Goal: Information Seeking & Learning: Learn about a topic

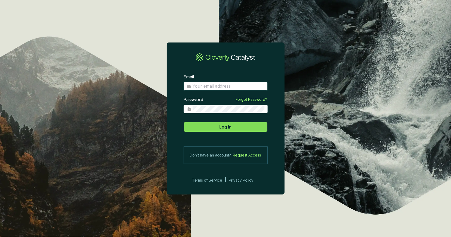
type input "[PERSON_NAME][EMAIL_ADDRESS][DOMAIN_NAME]"
click at [230, 129] on span "Log In" at bounding box center [226, 127] width 12 height 6
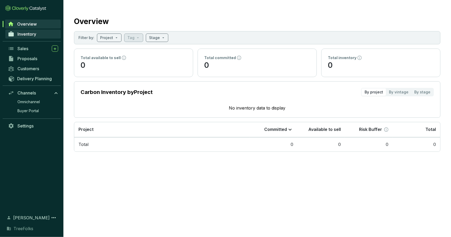
click at [39, 34] on link "Inventory" at bounding box center [33, 34] width 56 height 9
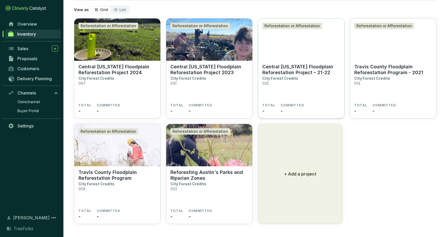
scroll to position [32, 0]
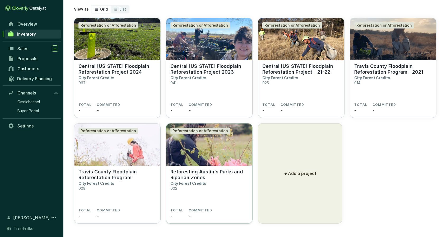
click at [230, 152] on img at bounding box center [209, 145] width 86 height 42
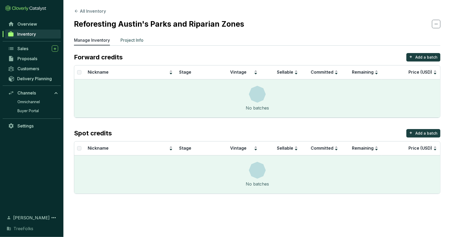
click at [138, 39] on p "Project Info" at bounding box center [132, 40] width 23 height 6
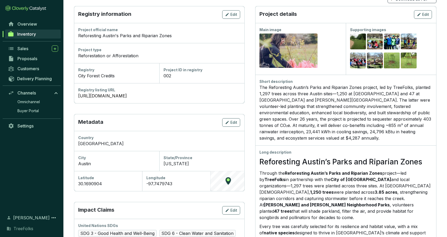
scroll to position [53, 0]
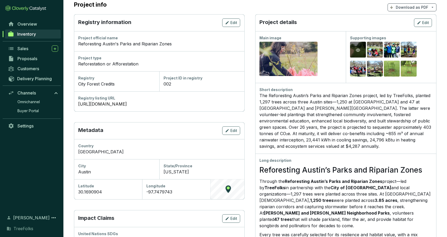
click at [364, 47] on div "Preview" at bounding box center [358, 50] width 16 height 17
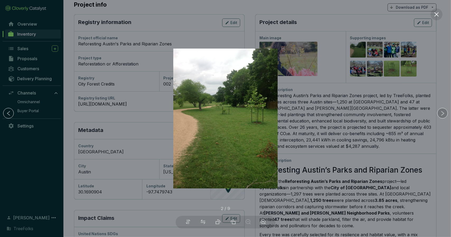
click at [442, 115] on icon "right" at bounding box center [443, 114] width 6 height 6
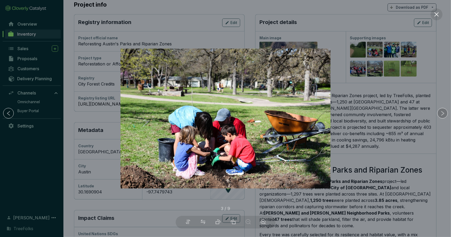
click at [442, 115] on icon "right" at bounding box center [443, 114] width 6 height 6
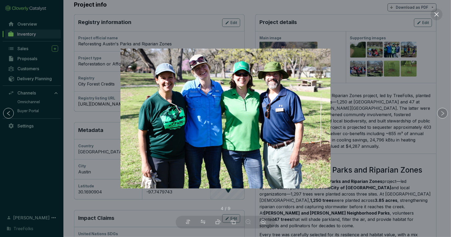
click at [442, 115] on icon "right" at bounding box center [443, 114] width 6 height 6
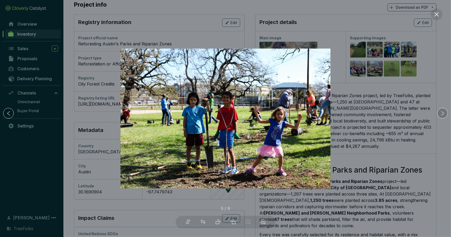
click at [442, 115] on icon "right" at bounding box center [443, 114] width 6 height 6
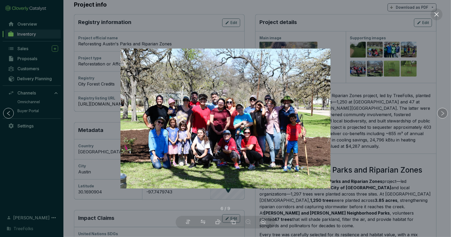
click at [442, 115] on icon "right" at bounding box center [443, 114] width 6 height 6
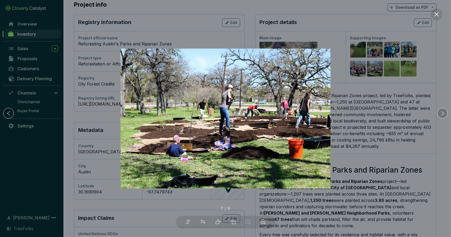
click at [441, 115] on icon "right" at bounding box center [443, 114] width 6 height 6
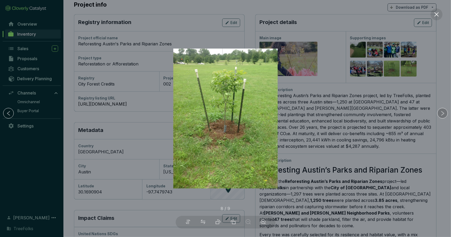
click at [441, 115] on icon "right" at bounding box center [443, 114] width 6 height 6
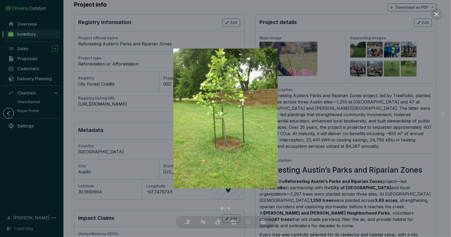
click at [441, 115] on icon "right" at bounding box center [443, 114] width 6 height 6
click at [438, 16] on icon "close" at bounding box center [437, 15] width 6 height 6
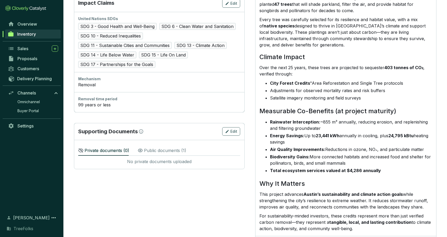
scroll to position [278, 0]
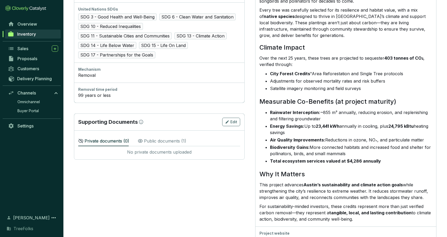
click at [177, 138] on p "Public documents ( 1 )" at bounding box center [165, 141] width 42 height 6
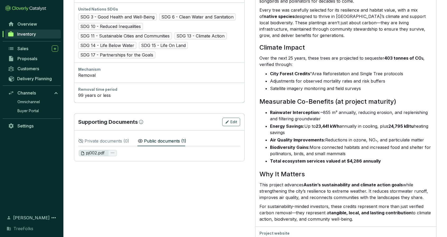
click at [102, 150] on span "pj002.pdf" at bounding box center [93, 153] width 24 height 6
click at [199, 168] on section "Registry information Edit Project official name Reforesting Austin's Parks and …" at bounding box center [159, 18] width 171 height 458
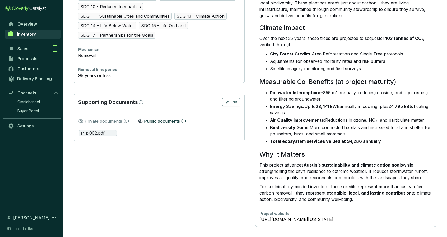
scroll to position [304, 0]
click at [336, 218] on link "[URL][DOMAIN_NAME][US_STATE]" at bounding box center [346, 219] width 173 height 6
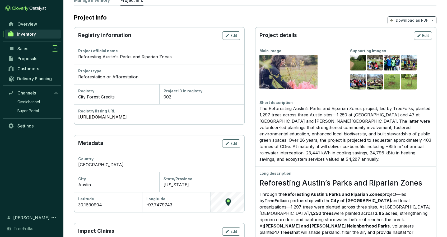
scroll to position [13, 0]
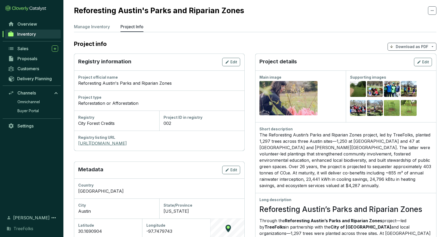
click at [169, 142] on link "https://www.cityforestcredits.org/carbon-credits/carbon-registry/austin-forest-…" at bounding box center [159, 143] width 162 height 6
click at [103, 28] on p "Manage Inventory" at bounding box center [92, 27] width 36 height 6
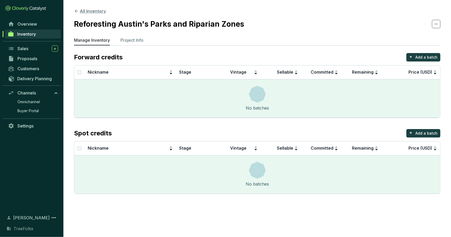
click at [99, 13] on button "All Inventory" at bounding box center [90, 11] width 32 height 6
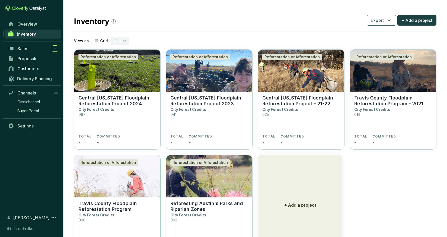
click at [131, 189] on img at bounding box center [117, 177] width 86 height 42
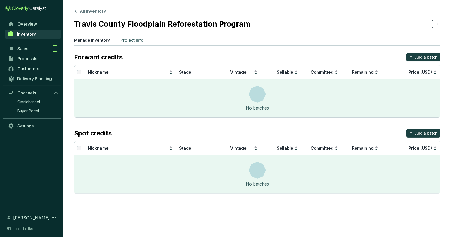
click at [141, 41] on p "Project Info" at bounding box center [132, 40] width 23 height 6
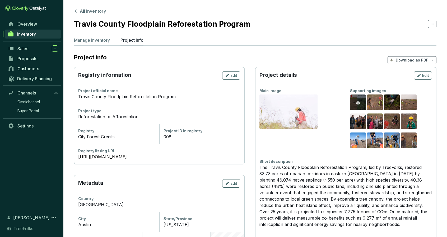
click at [360, 102] on icon "eye" at bounding box center [358, 103] width 4 height 4
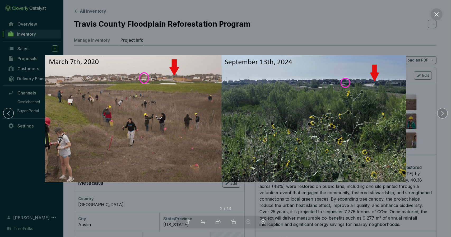
click at [442, 112] on icon "right" at bounding box center [443, 114] width 6 height 6
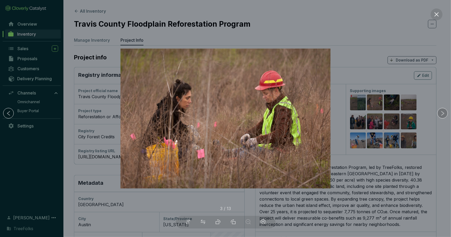
click at [442, 112] on icon "right" at bounding box center [443, 114] width 6 height 6
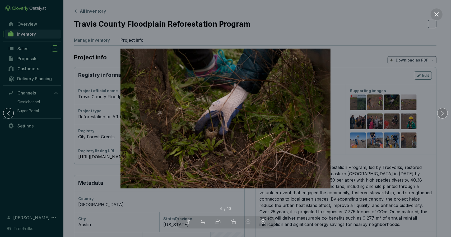
click at [442, 112] on icon "right" at bounding box center [443, 114] width 6 height 6
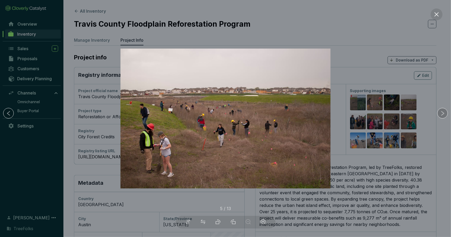
click at [442, 112] on icon "right" at bounding box center [443, 114] width 6 height 6
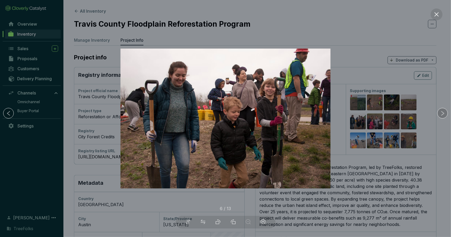
click at [442, 112] on icon "right" at bounding box center [443, 114] width 6 height 6
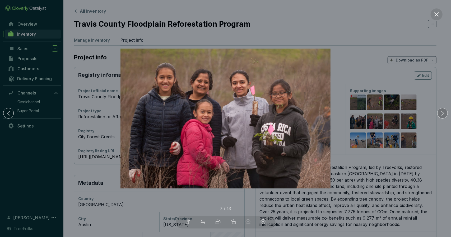
click at [442, 112] on icon "right" at bounding box center [443, 114] width 6 height 6
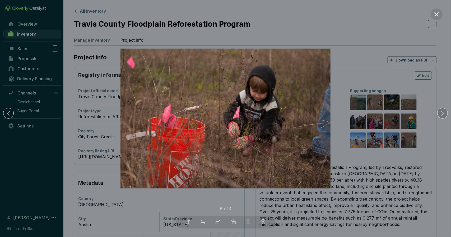
click at [442, 112] on icon "right" at bounding box center [443, 114] width 6 height 6
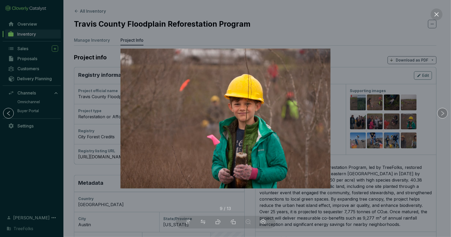
click at [442, 112] on icon "right" at bounding box center [443, 114] width 6 height 6
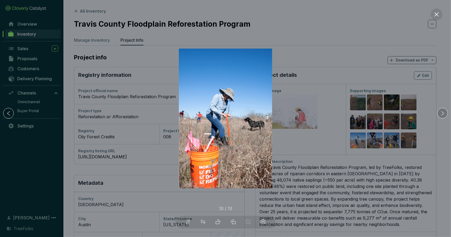
click at [442, 112] on icon "right" at bounding box center [443, 114] width 6 height 6
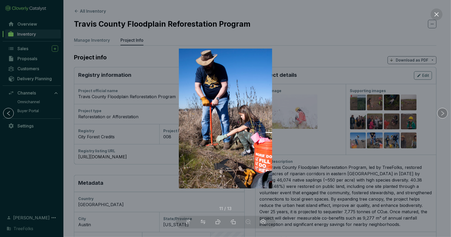
click at [442, 112] on icon "right" at bounding box center [443, 114] width 6 height 6
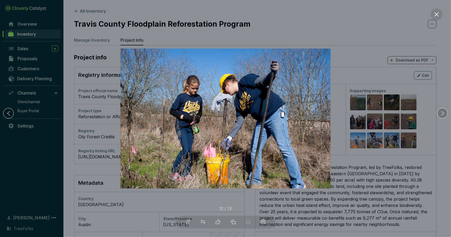
click at [442, 112] on icon "right" at bounding box center [443, 114] width 6 height 6
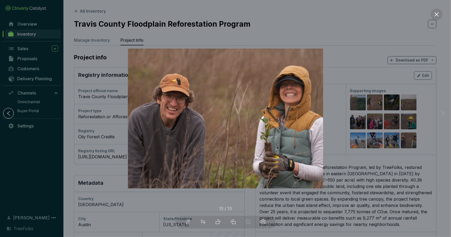
click at [442, 112] on icon "right" at bounding box center [443, 114] width 6 height 6
click at [436, 16] on icon "close" at bounding box center [437, 15] width 6 height 6
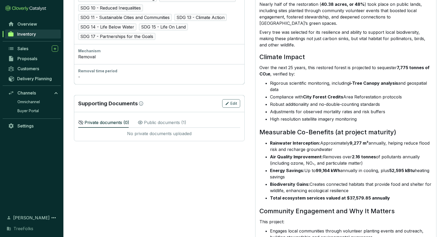
scroll to position [233, 0]
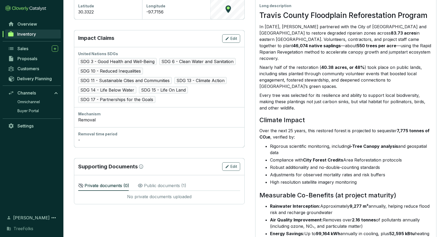
click at [172, 183] on p "Public documents ( 1 )" at bounding box center [165, 186] width 42 height 6
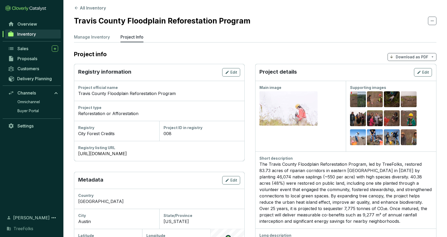
scroll to position [0, 0]
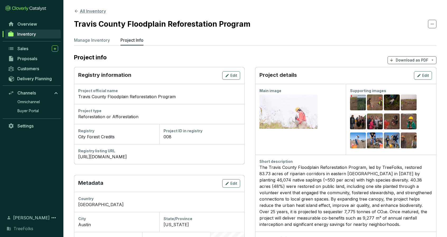
click at [75, 11] on icon at bounding box center [76, 11] width 5 height 5
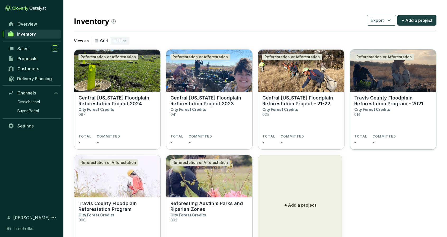
click at [367, 95] on p "Travis County Floodplain Reforestation Program - 2021" at bounding box center [394, 101] width 78 height 12
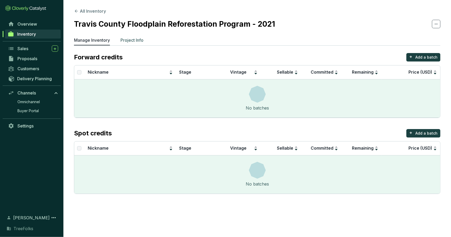
click at [131, 40] on p "Project Info" at bounding box center [132, 40] width 23 height 6
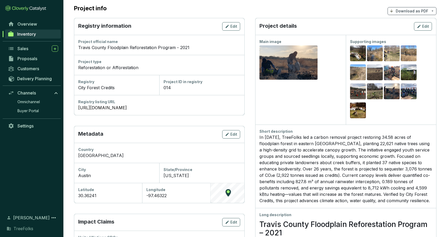
scroll to position [10, 0]
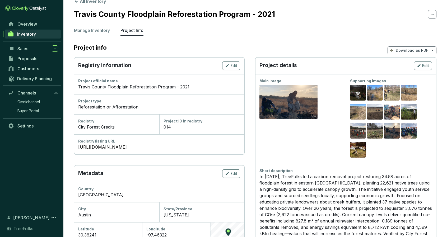
click at [362, 93] on div "Preview" at bounding box center [358, 93] width 6 height 6
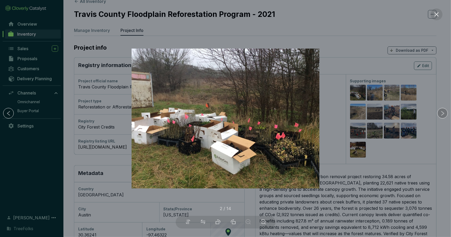
click at [441, 114] on icon "right" at bounding box center [443, 114] width 6 height 6
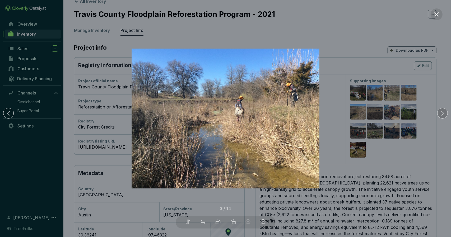
click at [441, 114] on icon "right" at bounding box center [443, 114] width 6 height 6
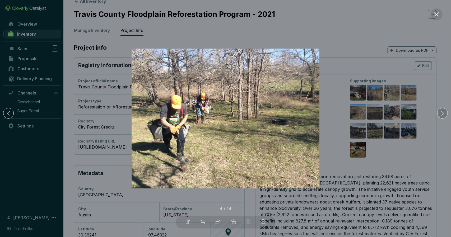
click at [441, 114] on icon "right" at bounding box center [443, 114] width 6 height 6
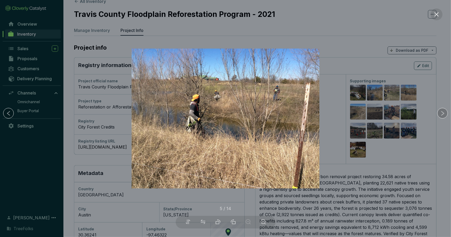
click at [441, 114] on icon "right" at bounding box center [443, 114] width 6 height 6
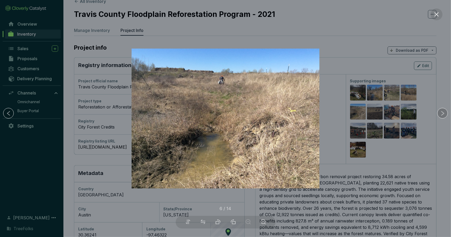
click at [441, 114] on icon "right" at bounding box center [443, 114] width 6 height 6
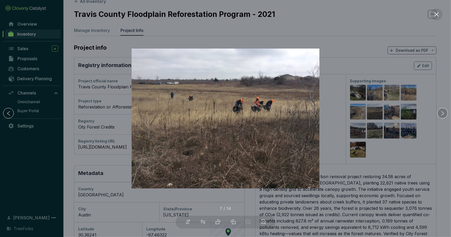
click at [441, 114] on icon "right" at bounding box center [443, 114] width 6 height 6
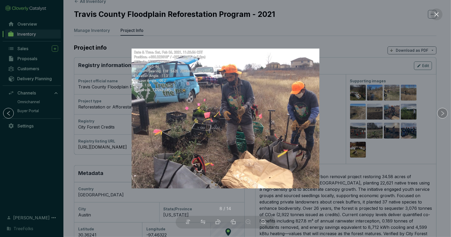
click at [441, 114] on icon "right" at bounding box center [443, 114] width 6 height 6
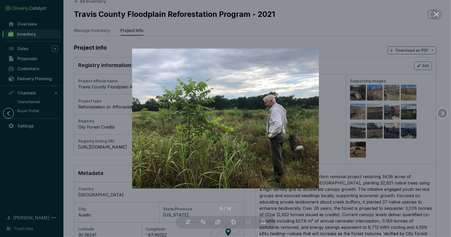
click at [441, 114] on icon "right" at bounding box center [443, 114] width 6 height 6
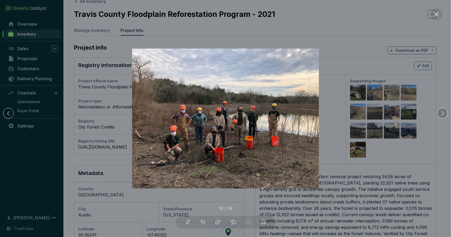
click at [441, 114] on icon "right" at bounding box center [443, 114] width 6 height 6
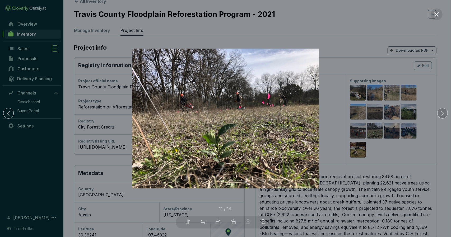
click at [441, 114] on icon "right" at bounding box center [443, 114] width 6 height 6
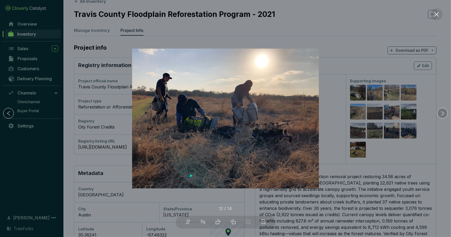
click at [441, 114] on icon "right" at bounding box center [443, 114] width 6 height 6
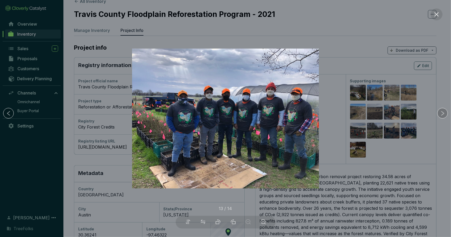
click at [441, 114] on icon "right" at bounding box center [443, 114] width 6 height 6
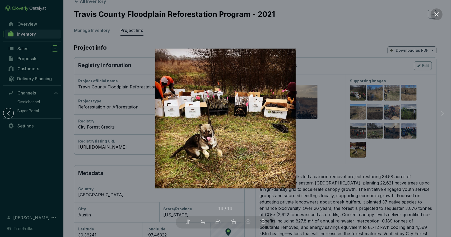
click at [438, 18] on button at bounding box center [437, 14] width 12 height 12
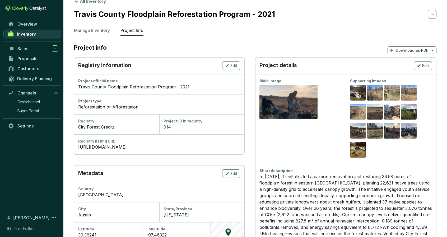
scroll to position [0, 0]
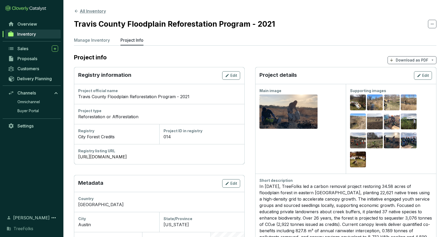
click at [96, 12] on button "All Inventory" at bounding box center [90, 11] width 32 height 6
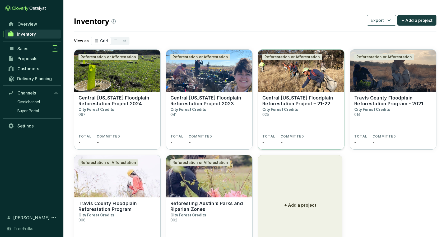
click at [291, 101] on p "Central [US_STATE] Floodplain Reforestation Project – 21-22" at bounding box center [302, 101] width 78 height 12
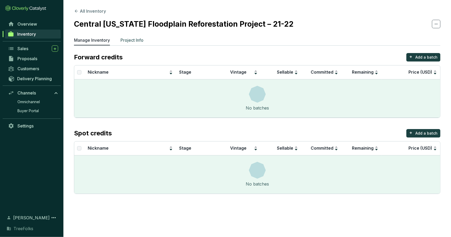
click at [139, 38] on p "Project Info" at bounding box center [132, 40] width 23 height 6
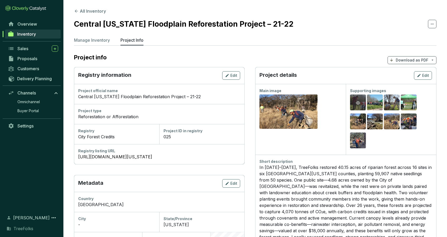
click at [362, 106] on div "Preview" at bounding box center [358, 103] width 6 height 6
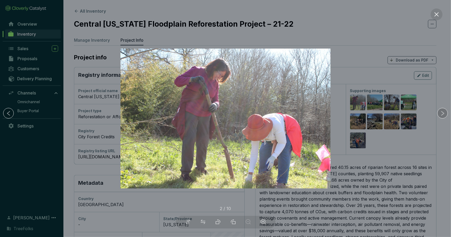
click at [441, 114] on icon "right" at bounding box center [443, 114] width 6 height 6
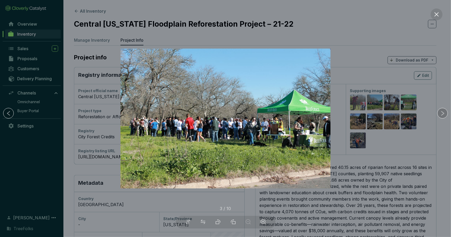
click at [441, 114] on icon "right" at bounding box center [443, 114] width 6 height 6
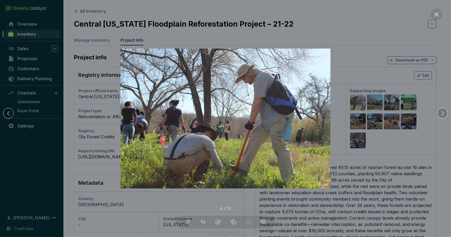
click at [441, 114] on icon "right" at bounding box center [443, 114] width 6 height 6
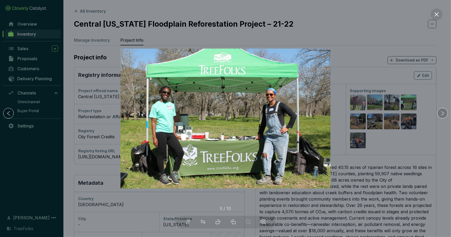
click at [441, 114] on icon "right" at bounding box center [443, 114] width 6 height 6
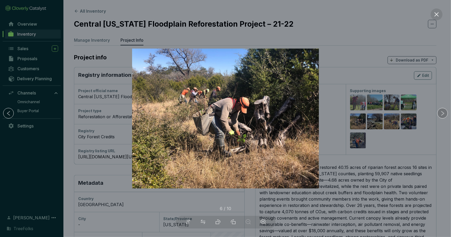
click at [441, 114] on icon "right" at bounding box center [443, 114] width 6 height 6
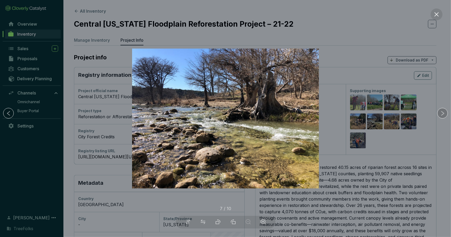
click at [441, 114] on icon "right" at bounding box center [443, 114] width 6 height 6
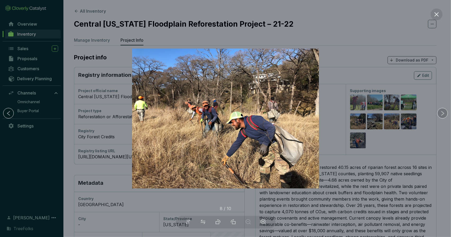
click at [441, 114] on icon "right" at bounding box center [443, 114] width 6 height 6
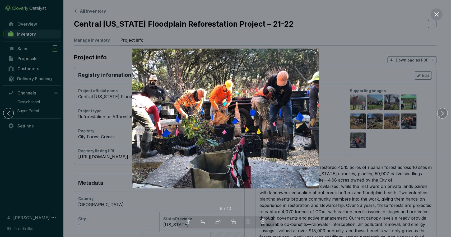
click at [441, 114] on icon "right" at bounding box center [443, 114] width 6 height 6
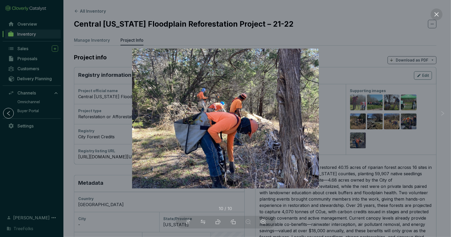
click at [441, 114] on icon "right" at bounding box center [443, 114] width 6 height 6
click at [440, 16] on icon "close" at bounding box center [437, 15] width 6 height 6
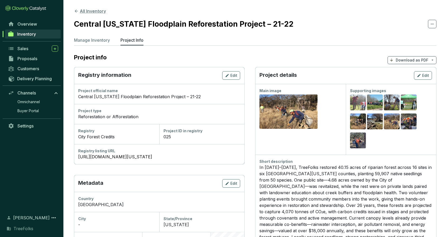
click at [95, 11] on button "All Inventory" at bounding box center [90, 11] width 32 height 6
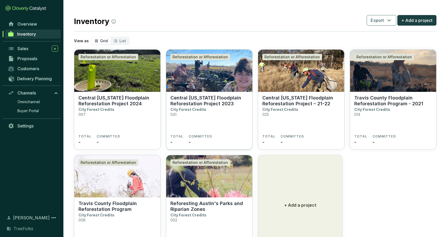
click at [204, 97] on p "Central [US_STATE] Floodplain Reforestation Project 2023" at bounding box center [210, 101] width 78 height 12
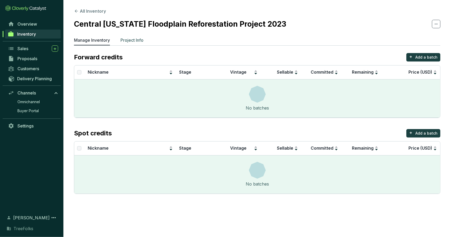
click at [143, 43] on p "Project Info" at bounding box center [132, 40] width 23 height 6
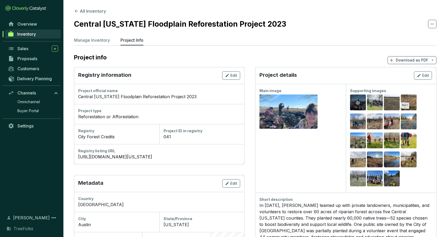
click at [366, 103] on div "Preview" at bounding box center [358, 103] width 16 height 17
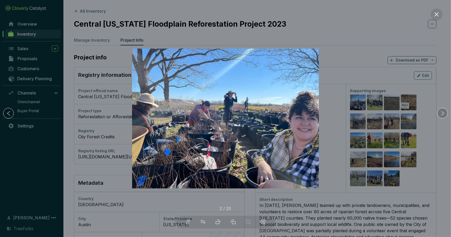
click at [444, 116] on icon "right" at bounding box center [443, 114] width 6 height 6
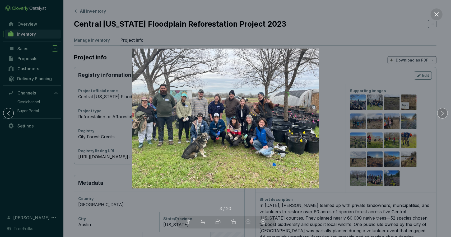
click at [444, 115] on icon "right" at bounding box center [443, 114] width 6 height 6
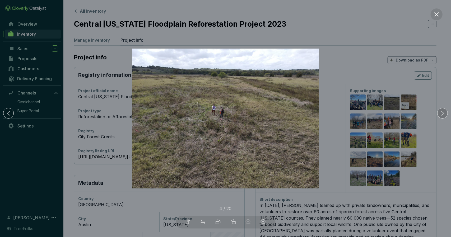
click at [444, 115] on icon "right" at bounding box center [443, 114] width 6 height 6
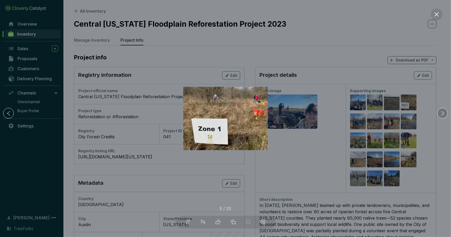
click at [442, 115] on icon "right" at bounding box center [443, 113] width 3 height 5
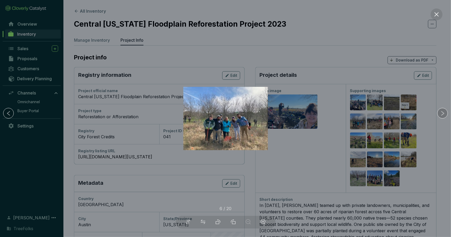
click at [442, 115] on icon "right" at bounding box center [443, 113] width 3 height 5
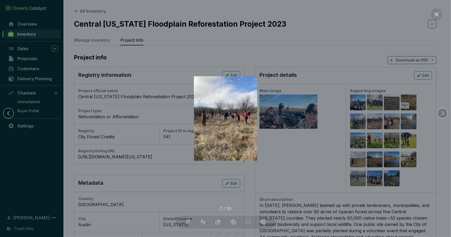
click at [442, 115] on icon "right" at bounding box center [443, 113] width 3 height 5
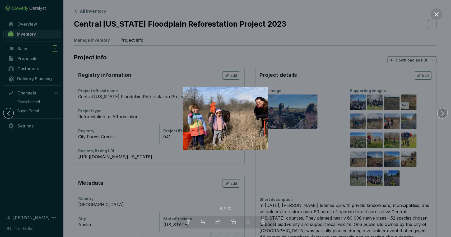
click at [442, 115] on icon "right" at bounding box center [443, 113] width 3 height 5
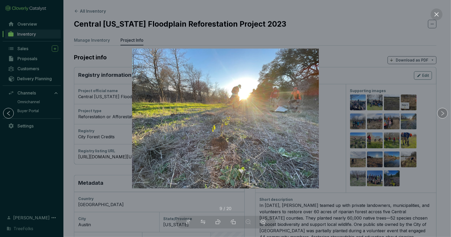
click at [442, 115] on icon "right" at bounding box center [443, 113] width 3 height 5
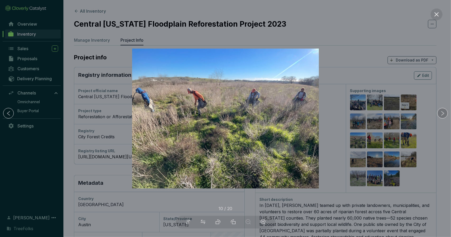
click at [442, 115] on icon "right" at bounding box center [443, 113] width 3 height 5
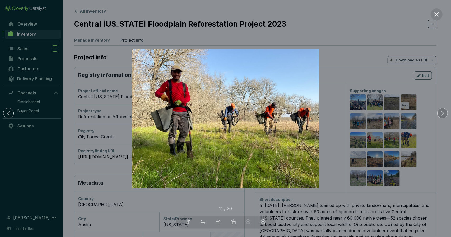
click at [442, 115] on icon "right" at bounding box center [443, 113] width 3 height 5
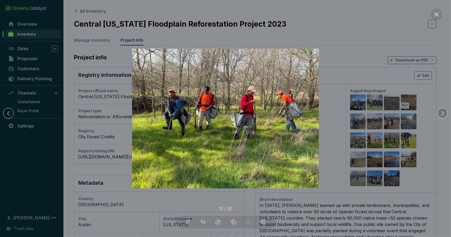
click at [442, 115] on icon "right" at bounding box center [443, 113] width 3 height 5
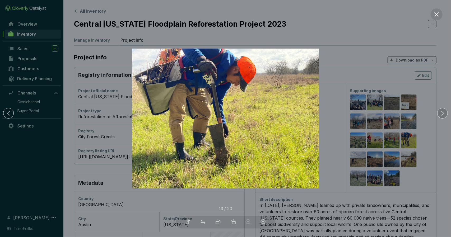
click at [442, 115] on icon "right" at bounding box center [443, 113] width 3 height 5
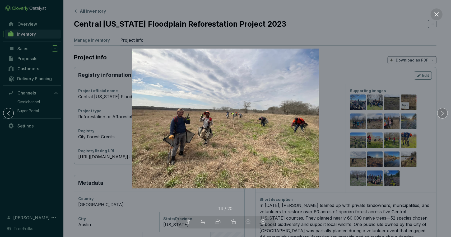
click at [442, 115] on icon "right" at bounding box center [443, 113] width 3 height 5
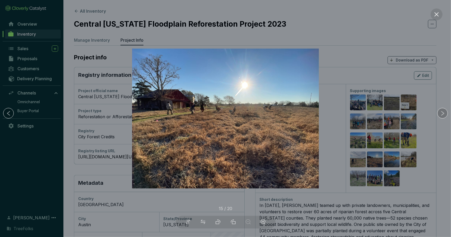
click at [442, 115] on icon "right" at bounding box center [443, 113] width 3 height 5
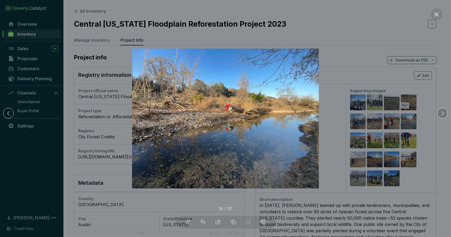
click at [442, 115] on icon "right" at bounding box center [443, 113] width 3 height 5
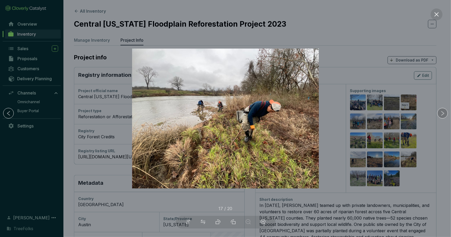
click at [442, 115] on icon "right" at bounding box center [443, 113] width 3 height 5
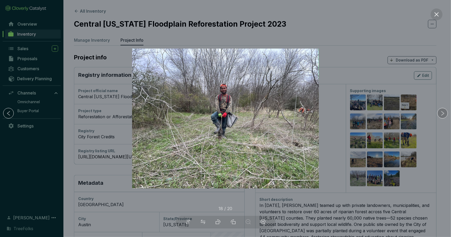
click at [442, 115] on icon "right" at bounding box center [443, 113] width 3 height 5
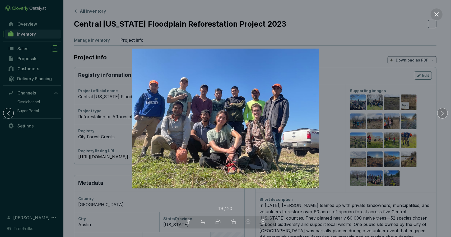
click at [442, 115] on icon "right" at bounding box center [443, 113] width 3 height 5
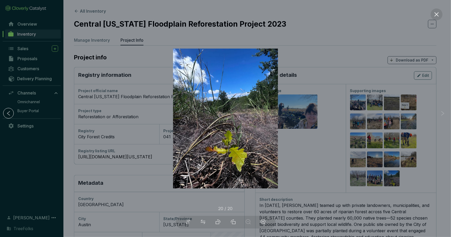
click at [442, 115] on icon "right" at bounding box center [443, 113] width 3 height 5
click at [438, 14] on icon "close" at bounding box center [437, 15] width 6 height 6
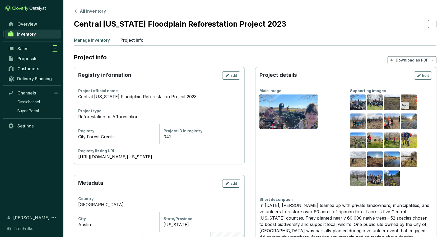
click at [104, 38] on p "Manage Inventory" at bounding box center [92, 40] width 36 height 6
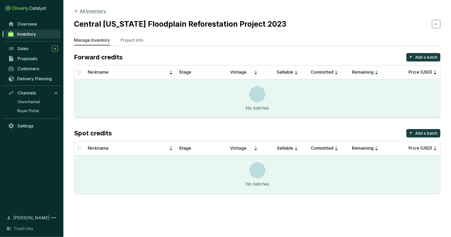
click at [102, 13] on button "All Inventory" at bounding box center [90, 11] width 32 height 6
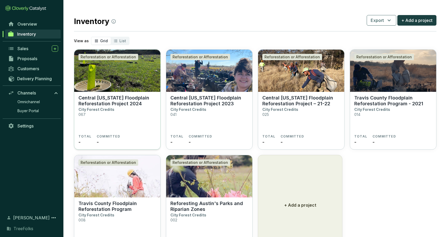
click at [139, 71] on img at bounding box center [117, 71] width 86 height 42
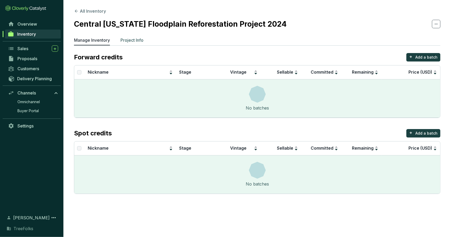
click at [136, 37] on p "Project Info" at bounding box center [132, 40] width 23 height 6
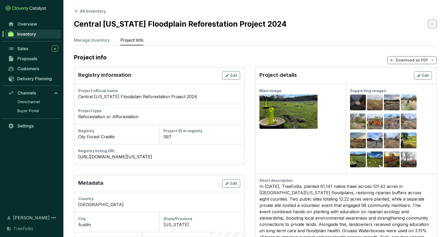
click at [360, 103] on icon "eye" at bounding box center [358, 103] width 4 height 4
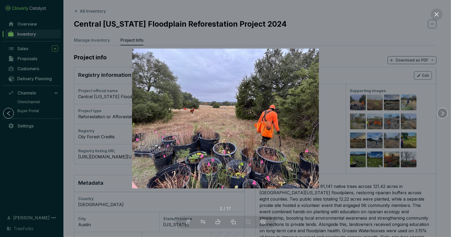
click at [441, 115] on icon "right" at bounding box center [443, 114] width 6 height 6
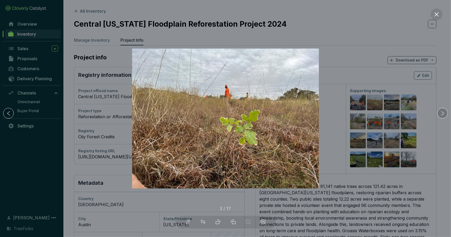
click at [441, 115] on icon "right" at bounding box center [443, 114] width 6 height 6
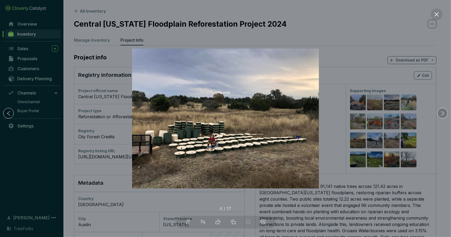
click at [441, 115] on icon "right" at bounding box center [443, 114] width 6 height 6
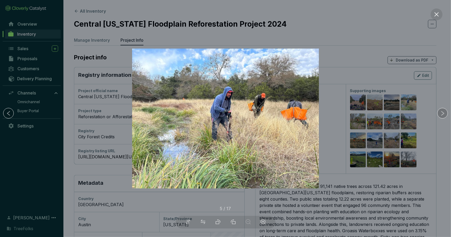
click at [441, 115] on icon "right" at bounding box center [443, 114] width 6 height 6
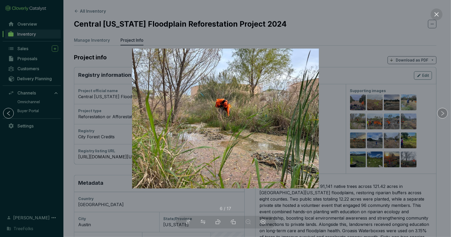
click at [441, 115] on icon "right" at bounding box center [443, 114] width 6 height 6
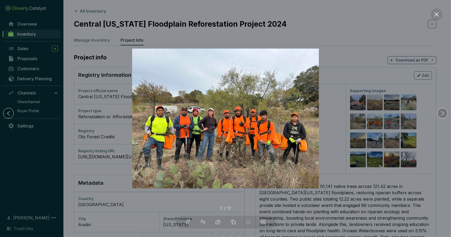
click at [441, 115] on icon "right" at bounding box center [443, 114] width 6 height 6
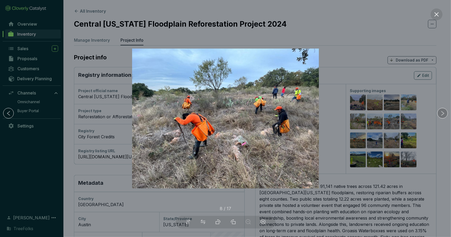
click at [441, 115] on icon "right" at bounding box center [443, 114] width 6 height 6
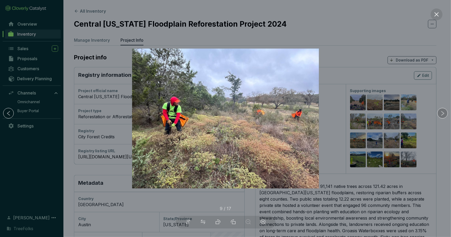
click at [441, 115] on icon "right" at bounding box center [443, 114] width 6 height 6
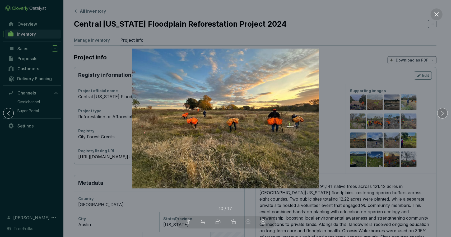
click at [441, 115] on icon "right" at bounding box center [443, 114] width 6 height 6
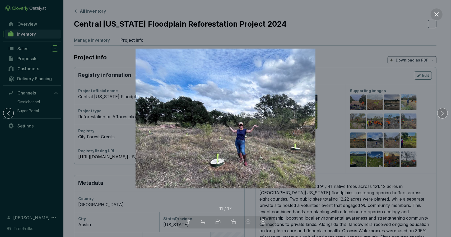
click at [441, 115] on icon "right" at bounding box center [443, 114] width 6 height 6
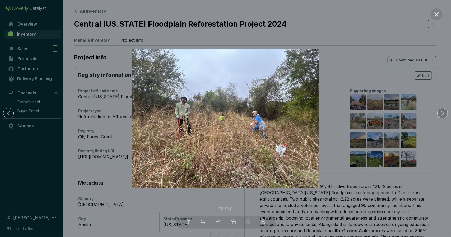
click at [441, 115] on icon "right" at bounding box center [443, 114] width 6 height 6
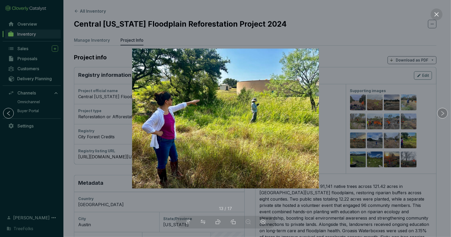
click at [441, 115] on icon "right" at bounding box center [443, 114] width 6 height 6
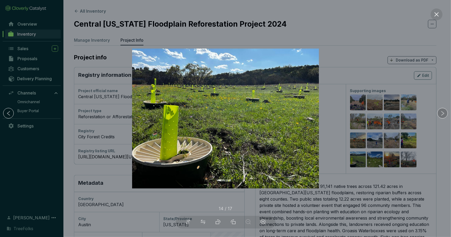
click at [441, 115] on icon "right" at bounding box center [443, 114] width 6 height 6
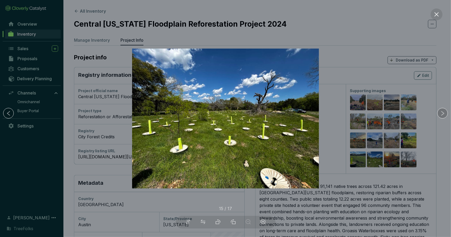
click at [441, 115] on icon "right" at bounding box center [443, 114] width 6 height 6
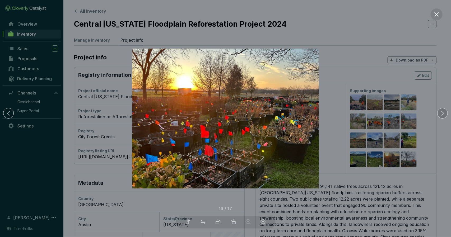
click at [441, 115] on icon "right" at bounding box center [443, 114] width 6 height 6
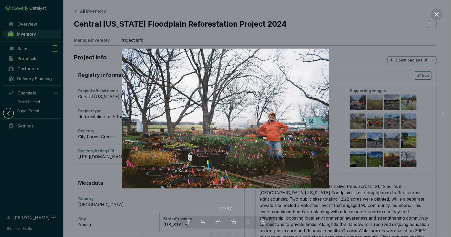
click at [441, 115] on icon "right" at bounding box center [443, 114] width 6 height 6
click at [438, 16] on icon "close" at bounding box center [437, 15] width 6 height 6
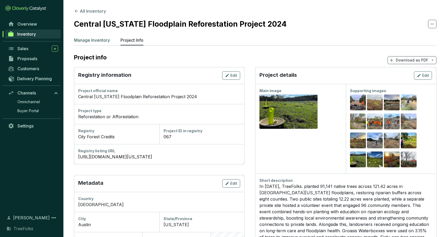
click at [81, 39] on p "Manage Inventory" at bounding box center [92, 40] width 36 height 6
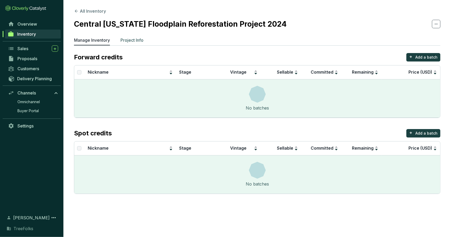
click at [128, 41] on p "Project Info" at bounding box center [132, 40] width 23 height 6
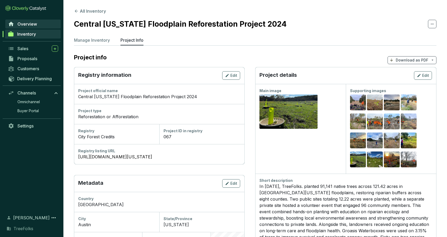
click at [40, 25] on link "Overview" at bounding box center [33, 24] width 56 height 9
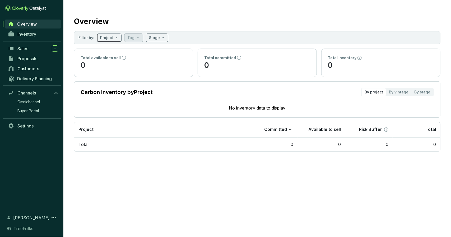
click at [117, 40] on div "Project" at bounding box center [109, 38] width 25 height 8
click at [198, 29] on section "Overview Filter by: Project Tag Stage Total available to sell 0 Total committed…" at bounding box center [257, 83] width 388 height 166
click at [40, 21] on link "Overview" at bounding box center [33, 24] width 56 height 9
click at [39, 32] on link "Inventory" at bounding box center [33, 34] width 56 height 9
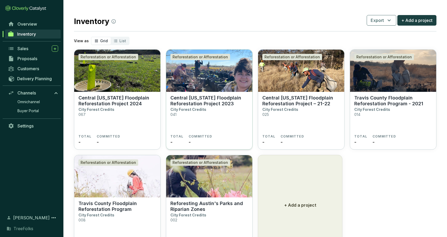
click at [214, 84] on img at bounding box center [209, 71] width 86 height 42
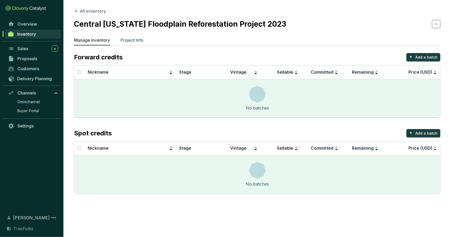
click at [141, 42] on p "Project Info" at bounding box center [132, 40] width 23 height 6
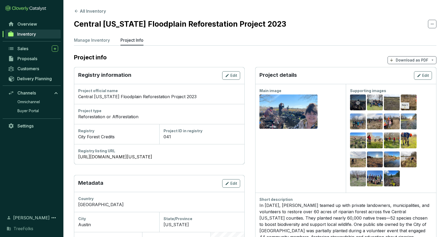
click at [361, 105] on div "Preview" at bounding box center [358, 103] width 6 height 6
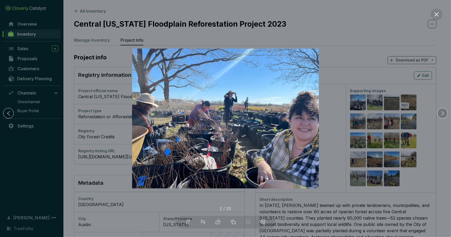
click at [443, 115] on icon "right" at bounding box center [443, 113] width 3 height 5
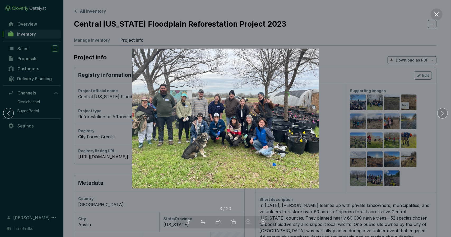
click at [443, 115] on icon "right" at bounding box center [443, 113] width 3 height 5
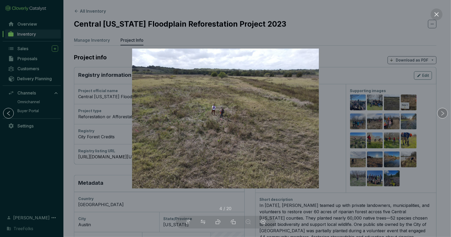
click at [443, 115] on icon "right" at bounding box center [443, 113] width 3 height 5
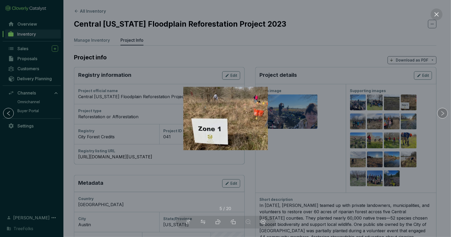
click at [443, 115] on icon "right" at bounding box center [443, 113] width 3 height 5
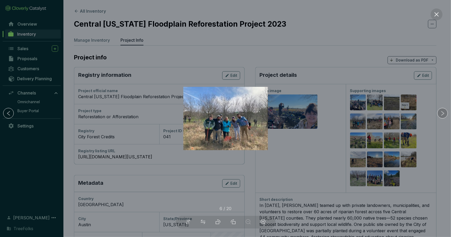
click at [443, 115] on icon "right" at bounding box center [443, 113] width 3 height 5
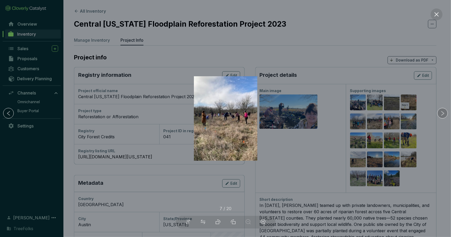
click at [443, 115] on icon "right" at bounding box center [443, 113] width 3 height 5
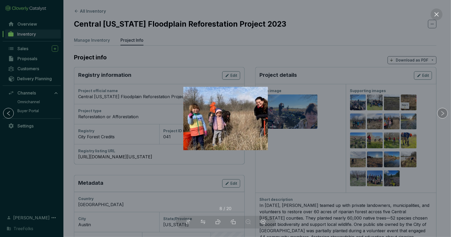
click at [443, 115] on icon "right" at bounding box center [443, 113] width 3 height 5
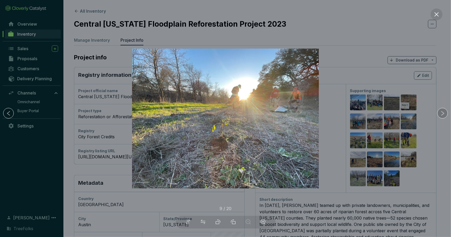
click at [443, 115] on icon "right" at bounding box center [443, 113] width 3 height 5
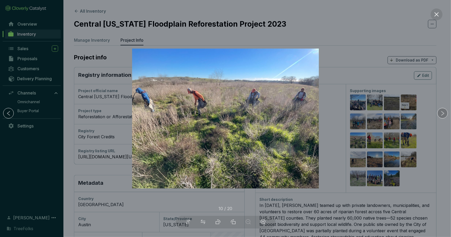
click at [443, 115] on icon "right" at bounding box center [443, 113] width 3 height 5
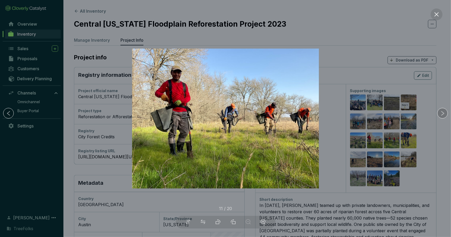
click at [443, 115] on icon "right" at bounding box center [443, 113] width 3 height 5
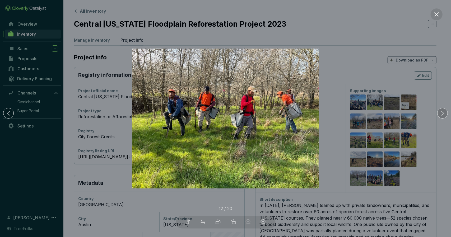
click at [443, 115] on icon "right" at bounding box center [443, 113] width 3 height 5
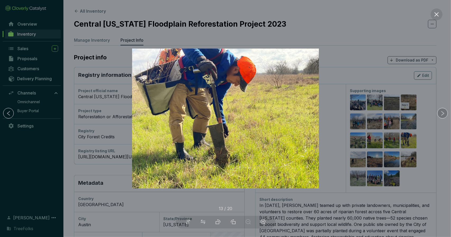
click at [443, 115] on icon "right" at bounding box center [443, 113] width 3 height 5
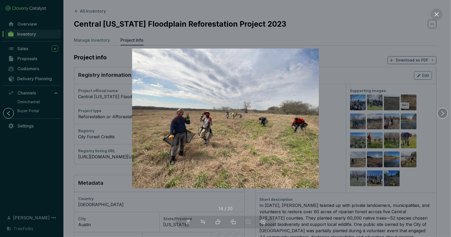
click at [443, 115] on icon "right" at bounding box center [443, 113] width 3 height 5
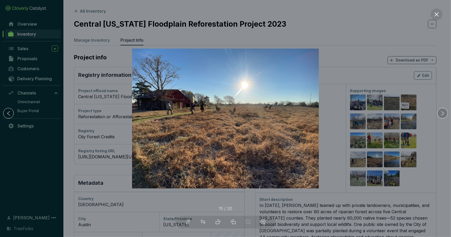
click at [443, 115] on icon "right" at bounding box center [443, 113] width 3 height 5
